Goal: Task Accomplishment & Management: Use online tool/utility

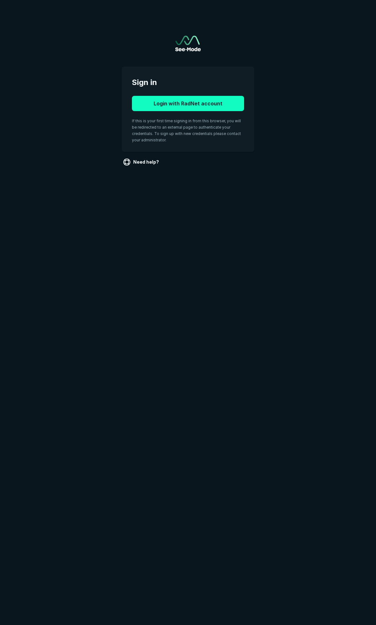
click at [211, 104] on button "Login with RadNet account" at bounding box center [188, 103] width 112 height 15
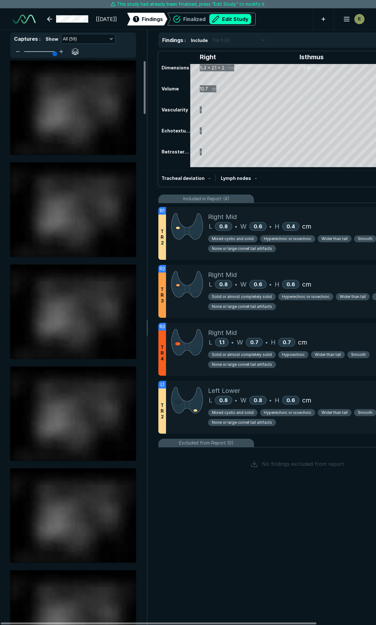
scroll to position [1408, 2063]
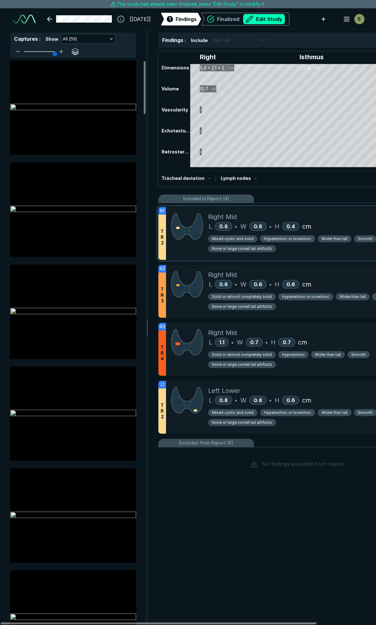
click at [329, 218] on div "Right Mid" at bounding box center [319, 217] width 223 height 10
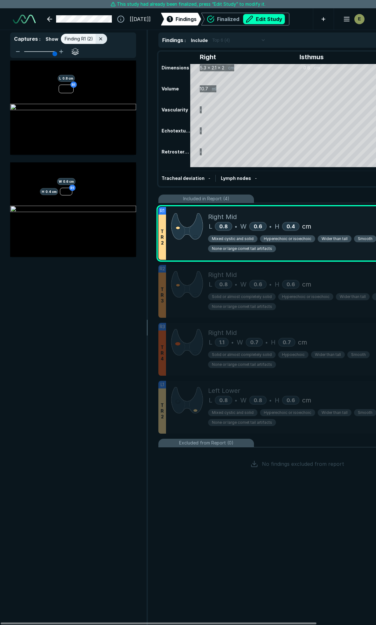
scroll to position [3290, 1374]
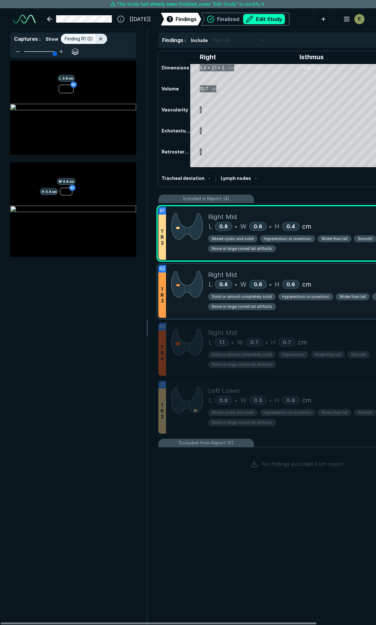
click at [346, 279] on div "Right Mid" at bounding box center [319, 275] width 223 height 10
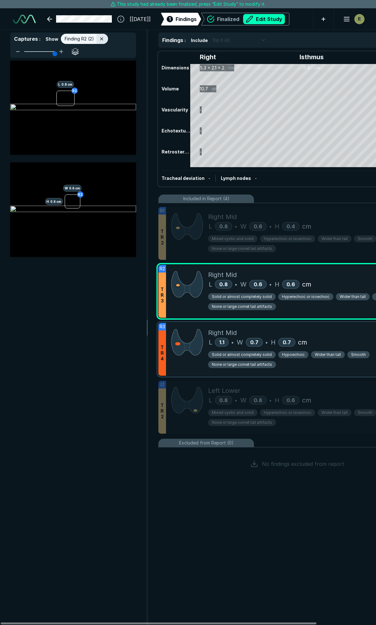
click at [330, 331] on div "Right Mid" at bounding box center [319, 333] width 223 height 10
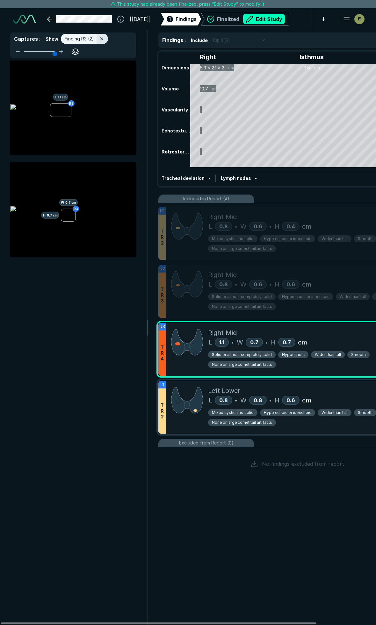
click at [341, 397] on div "L 0.8 • W 0.8 • H 0.6 cm" at bounding box center [319, 400] width 223 height 10
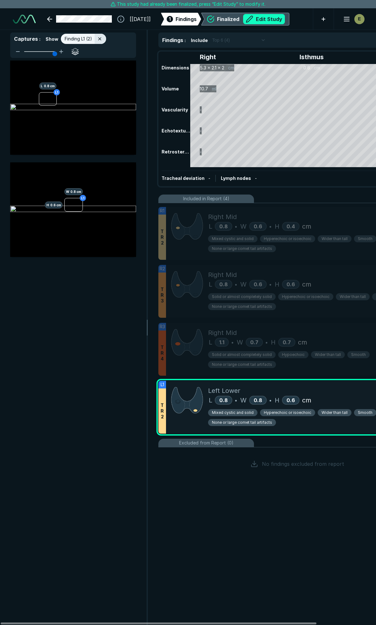
click at [281, 18] on button "Edit Study" at bounding box center [264, 19] width 42 height 10
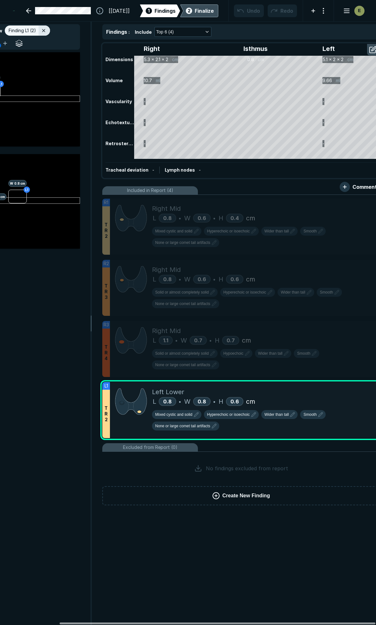
scroll to position [0, 70]
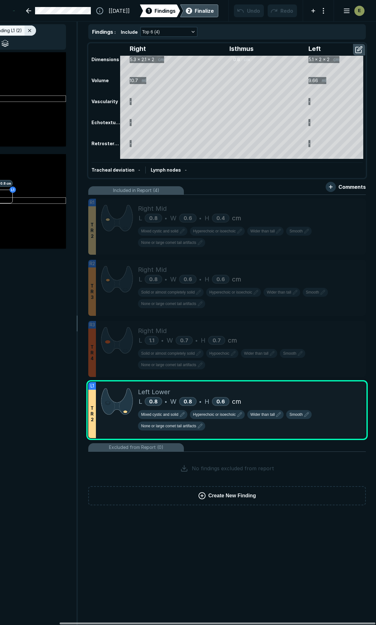
drag, startPoint x: 203, startPoint y: 623, endPoint x: 346, endPoint y: 505, distance: 185.5
click at [326, 624] on div at bounding box center [218, 624] width 316 height 2
click at [360, 386] on icon at bounding box center [359, 389] width 8 height 8
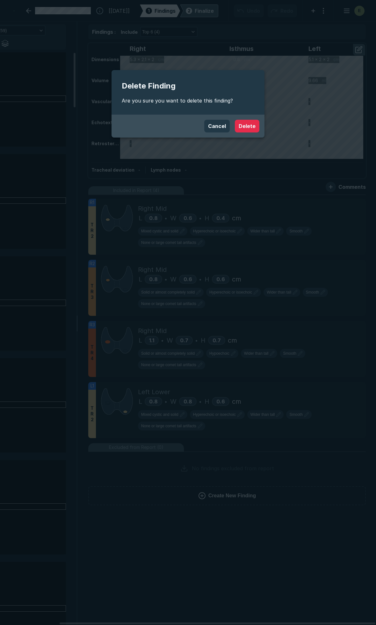
scroll to position [3327, 1374]
click at [250, 126] on button "Delete" at bounding box center [247, 126] width 25 height 13
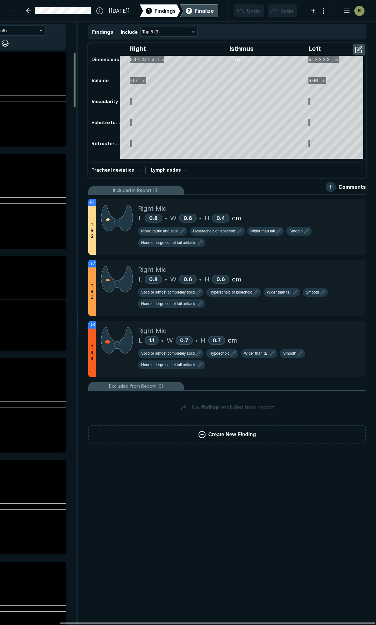
scroll to position [2637, 2056]
click at [204, 10] on div "Finalize" at bounding box center [204, 11] width 19 height 8
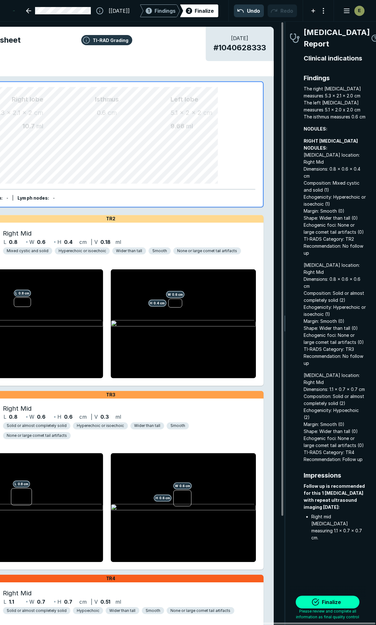
scroll to position [3498, 1150]
click at [327, 602] on button "Finalize" at bounding box center [328, 602] width 64 height 13
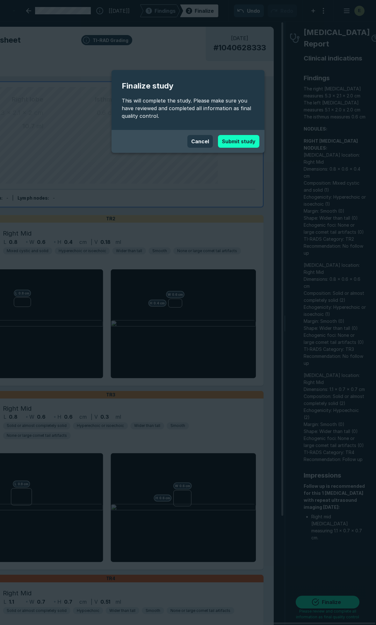
click at [238, 141] on button "Submit study" at bounding box center [238, 141] width 41 height 13
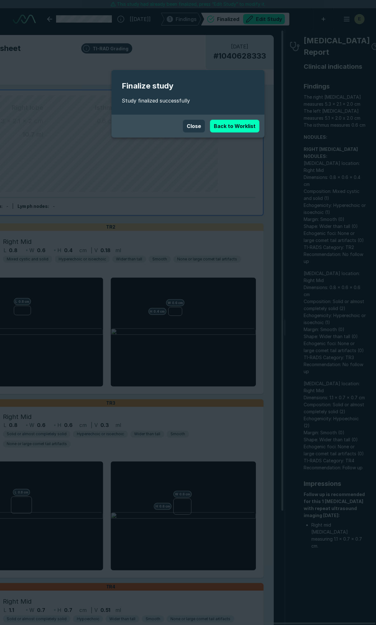
scroll to position [3483, 2509]
click at [246, 123] on link "Back to Worklist" at bounding box center [234, 126] width 49 height 13
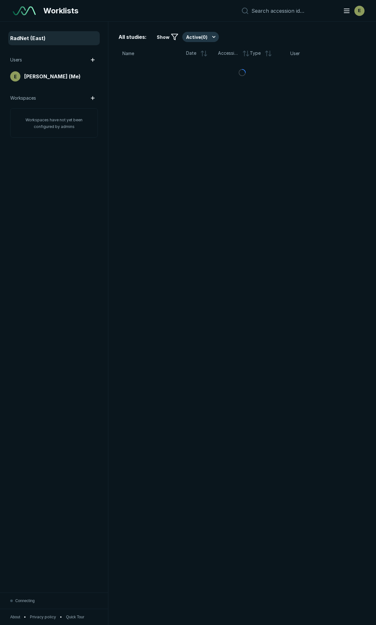
scroll to position [3520, 2509]
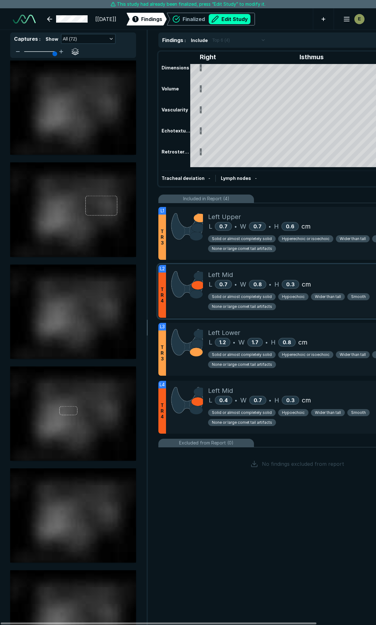
scroll to position [3483, 2509]
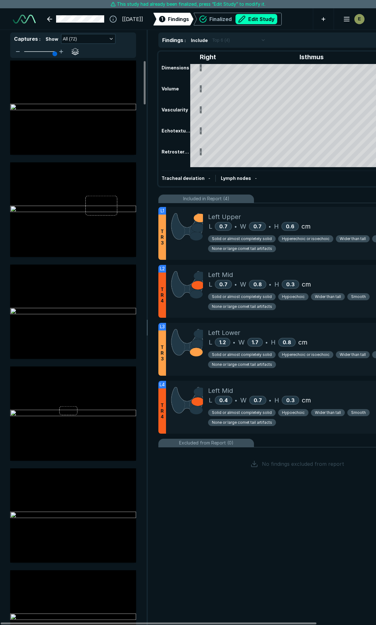
click at [329, 183] on div "Tracheal deviation - Lymph nodes -" at bounding box center [296, 178] width 271 height 15
drag, startPoint x: 338, startPoint y: 187, endPoint x: 337, endPoint y: 214, distance: 26.4
click at [338, 187] on div "Right Isthmus Left Dimensions - - 0.7 x - x - cm Volume - 0.87 ml Vascularity -…" at bounding box center [297, 270] width 298 height 444
